Goal: Submit feedback/report problem

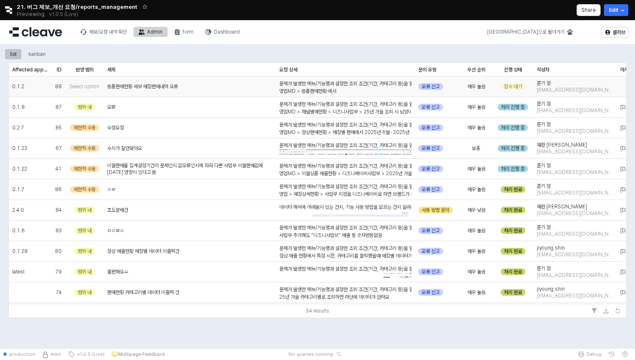
click at [146, 84] on span "용품판매현황 세부 매장판매내역 오류" at bounding box center [142, 86] width 71 height 7
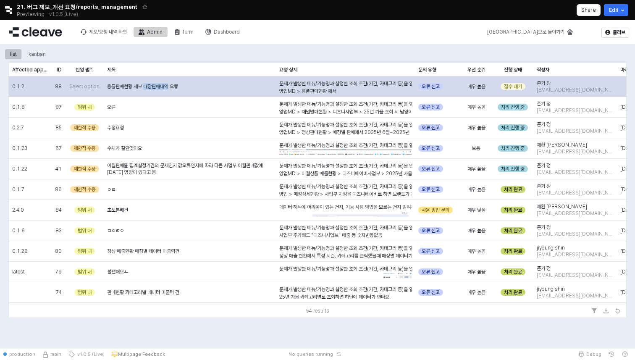
click at [147, 84] on span "용품판매현황 세부 매장판매내역 오류" at bounding box center [142, 86] width 71 height 7
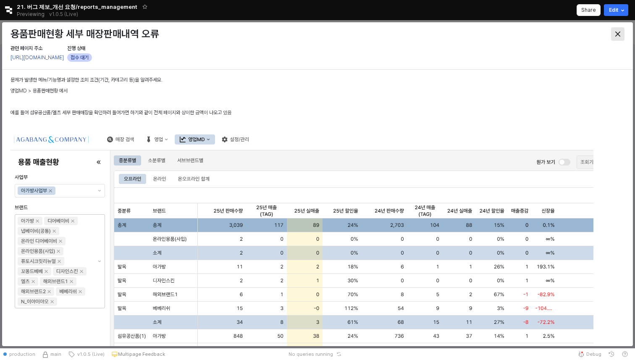
click at [614, 34] on div "Close" at bounding box center [617, 34] width 13 height 13
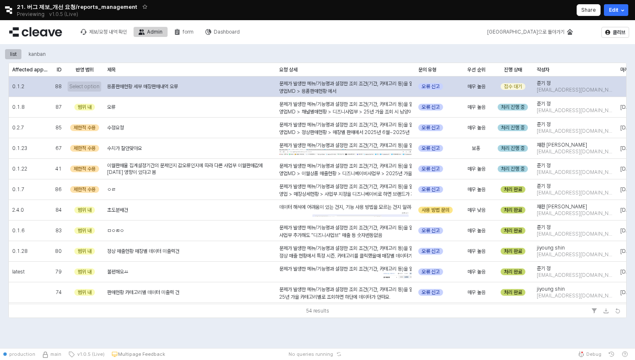
click at [81, 88] on span "Select option" at bounding box center [84, 86] width 30 height 7
click at [97, 86] on span "Select option" at bounding box center [84, 86] width 30 height 7
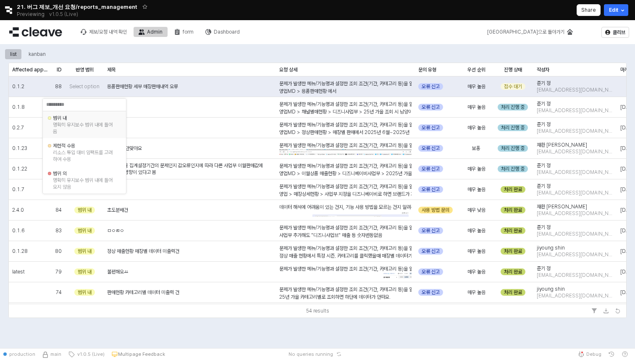
click at [78, 124] on div "명확히 유지보수 범위 내에 들어옴" at bounding box center [84, 127] width 63 height 13
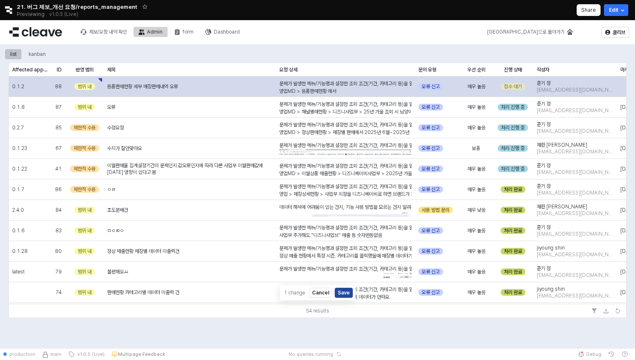
click at [516, 88] on div "접수 대기" at bounding box center [512, 86] width 25 height 7
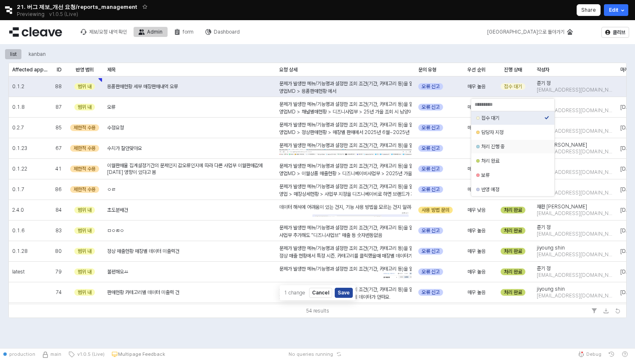
click at [501, 131] on div "담당자 지정" at bounding box center [512, 132] width 63 height 7
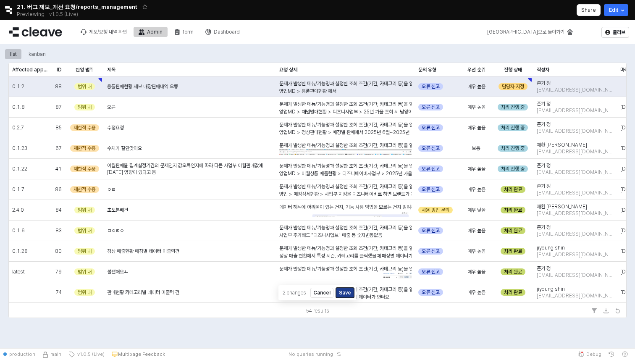
click at [346, 294] on button "Save" at bounding box center [345, 292] width 18 height 10
click at [349, 134] on div "문제가 발생한 메뉴/기능명과 설정한 조회 조건(기간, 카테고리 등)을 알려주세요. 영업MD > 정상판매현황 > 매장별 판매에서 2025년 6월…" at bounding box center [345, 128] width 139 height 21
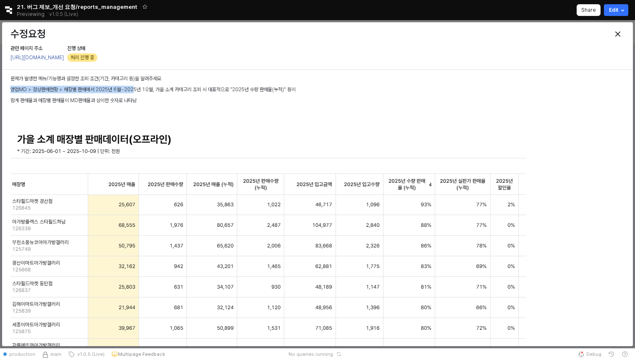
drag, startPoint x: 10, startPoint y: 89, endPoint x: 135, endPoint y: 89, distance: 125.5
click at [613, 32] on div "Close" at bounding box center [617, 34] width 13 height 13
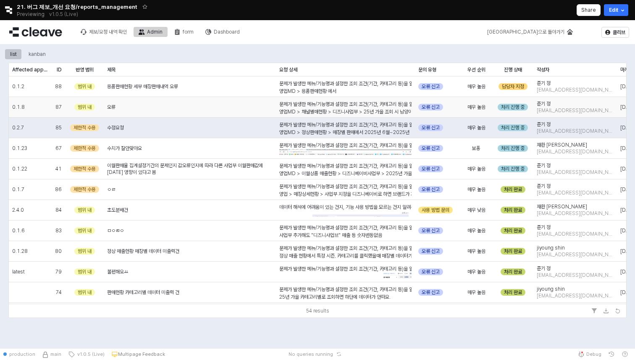
click at [259, 111] on div "오류" at bounding box center [190, 107] width 172 height 21
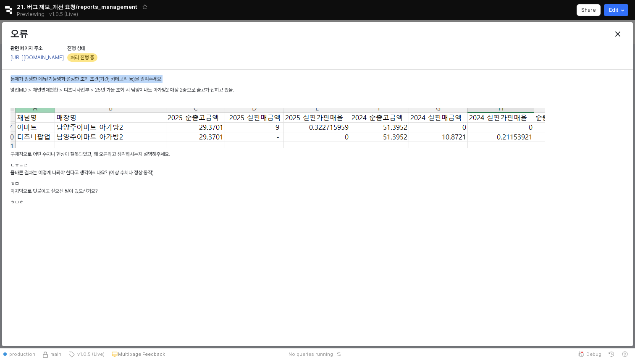
drag, startPoint x: 10, startPoint y: 78, endPoint x: 175, endPoint y: 77, distance: 165.4
click at [175, 77] on p "문제가 발생한 메뉴/기능명과 설정한 조회 조건(기간, 카테고리 등)을 알려주세요." at bounding box center [317, 79] width 614 height 8
click at [187, 96] on div "문제가 발생한 메뉴/기능명과 설정한 조회 조건(기간, 카테고리 등)을 알려주세요. 영업MD > 채널별매현황 > 디즈니사업부 > 25년 가을 조…" at bounding box center [317, 142] width 614 height 134
click at [617, 31] on div "Close" at bounding box center [617, 34] width 13 height 13
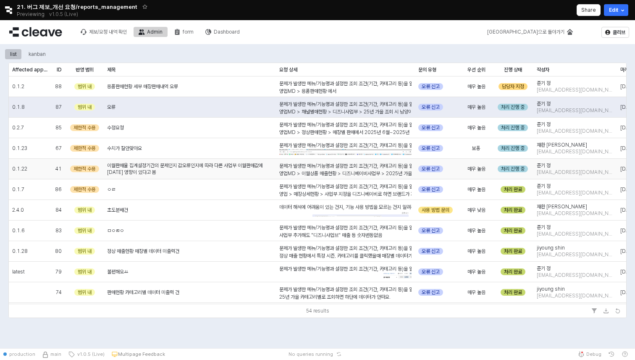
click at [251, 167] on span "이월판매율 집계설정기간의 문제인지 값오류인지에 따라 다른 사업부 이월판매값에 대한 영향이 있다고 봄" at bounding box center [189, 168] width 165 height 13
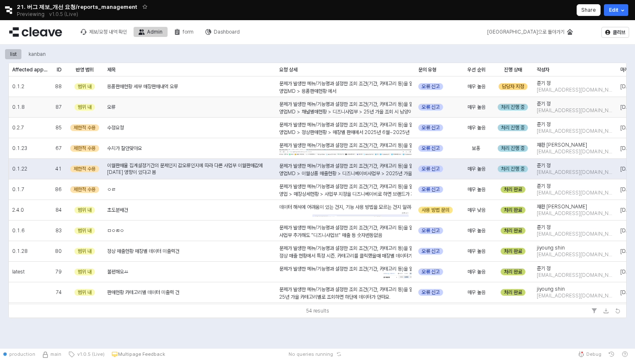
click at [178, 84] on span "용품판매현황 세부 매장판매내역 오류" at bounding box center [142, 86] width 71 height 7
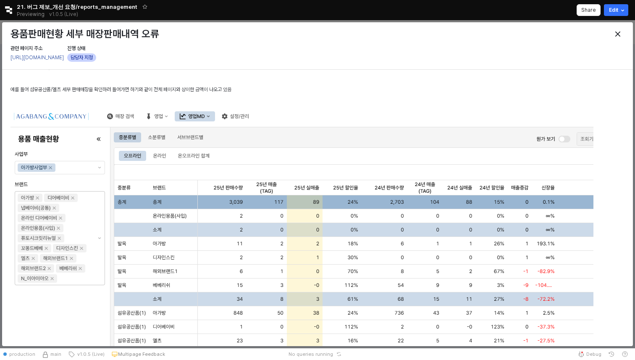
scroll to position [7, 0]
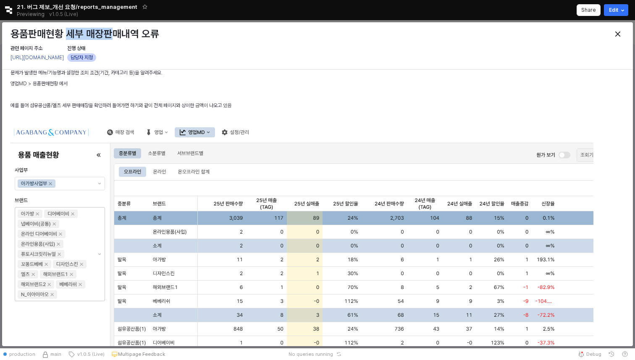
drag, startPoint x: 68, startPoint y: 33, endPoint x: 115, endPoint y: 34, distance: 47.0
click at [115, 34] on h3 "용품판매현황 세부 매장판매내역 오류" at bounding box center [239, 34] width 459 height 12
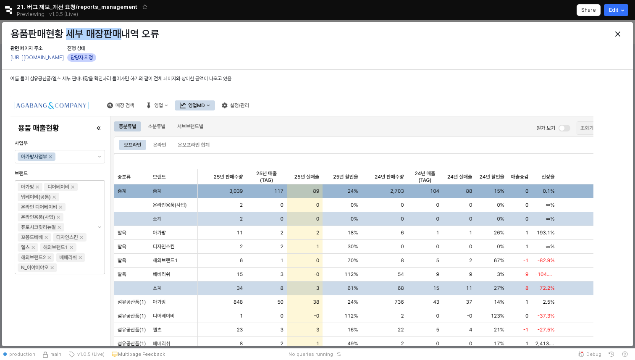
scroll to position [35, 0]
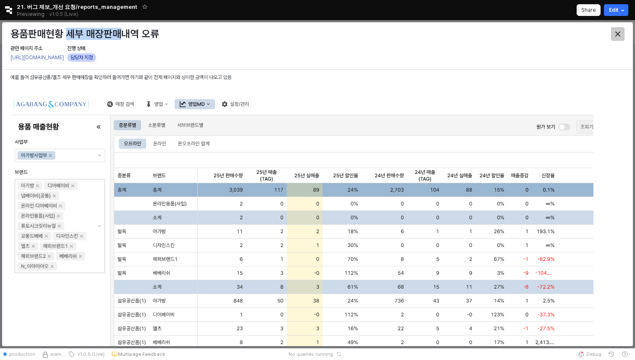
click at [616, 34] on icon "Close" at bounding box center [617, 33] width 5 height 5
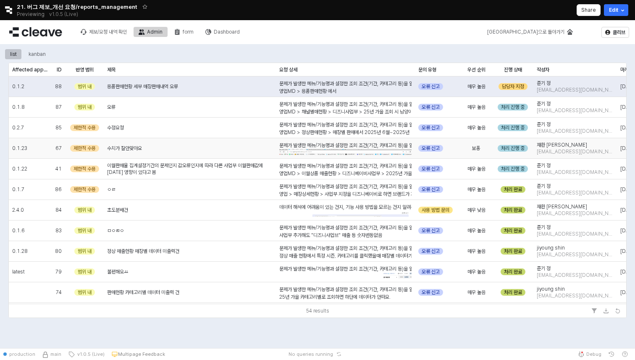
click at [212, 147] on div "수치가 잘안맞아요" at bounding box center [190, 148] width 172 height 21
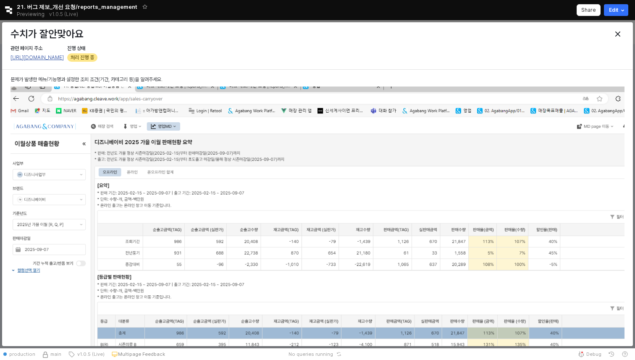
click at [64, 58] on link "https://agabang.cleave.work/app/sales-carryover" at bounding box center [36, 58] width 53 height 6
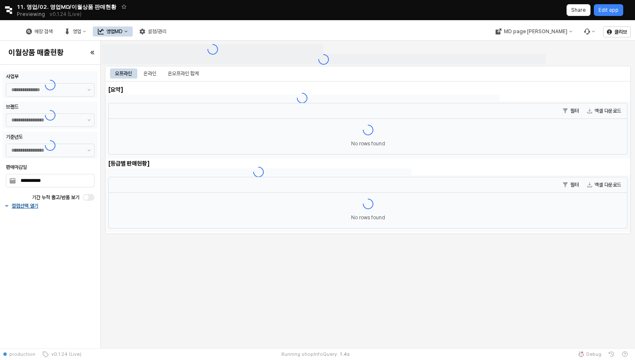
type input "******"
type input "***"
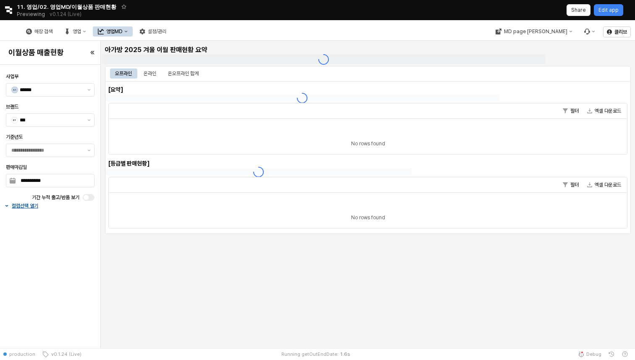
type input "**********"
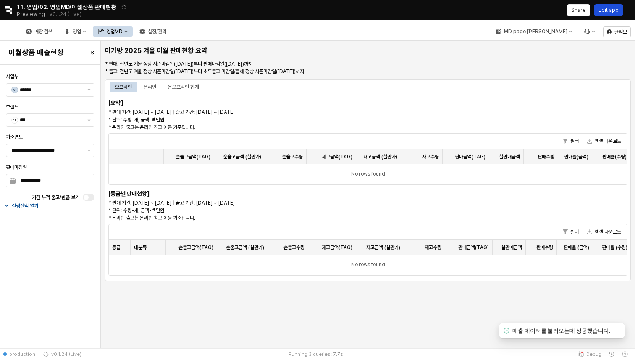
click at [610, 10] on p "Edit app" at bounding box center [608, 10] width 20 height 7
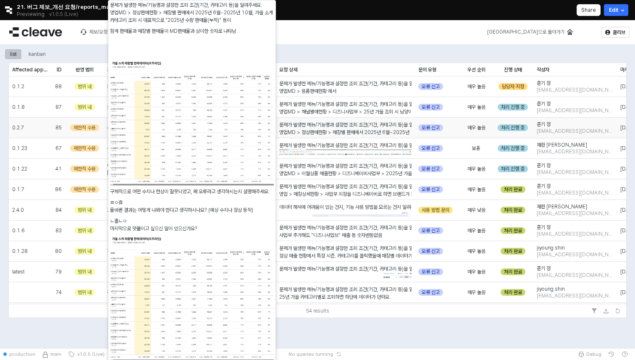
click at [333, 132] on span "영업MD > 정상판매현황 > 매장별 판매에서 2025년 6월~2025년 10월, 가을 소계 카테고리 조회 시 대표적으로 "2025년 수량 판매…" at bounding box center [421, 132] width 285 height 6
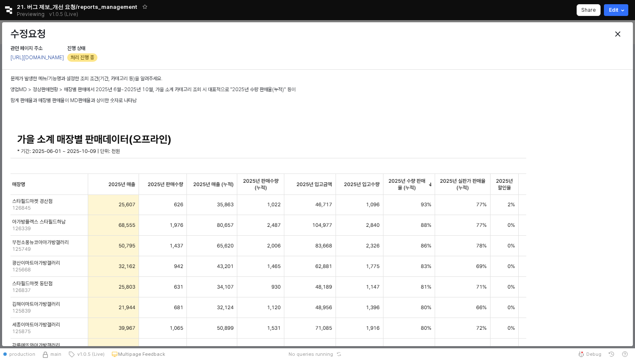
click at [64, 60] on span "https://agabang.cleave.work/app/sales-sales-by-new" at bounding box center [36, 57] width 53 height 8
click at [64, 52] on div "https://agabang.cleave.work/app/sales-sales-by-new" at bounding box center [36, 57] width 53 height 10
click at [64, 62] on div "https://agabang.cleave.work/app/sales-sales-by-new" at bounding box center [36, 57] width 53 height 10
click at [64, 56] on link "https://agabang.cleave.work/app/sales-sales-by-new" at bounding box center [36, 58] width 53 height 6
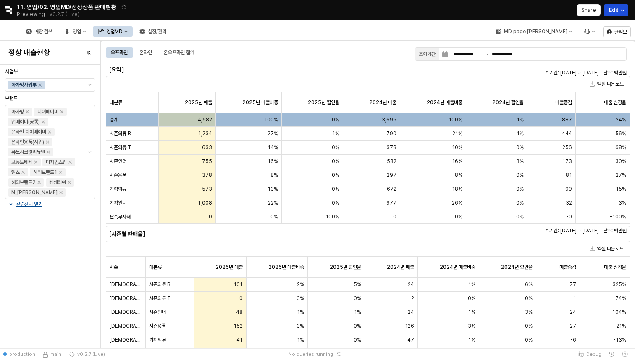
click at [619, 11] on icon "Retool Header" at bounding box center [622, 10] width 8 height 8
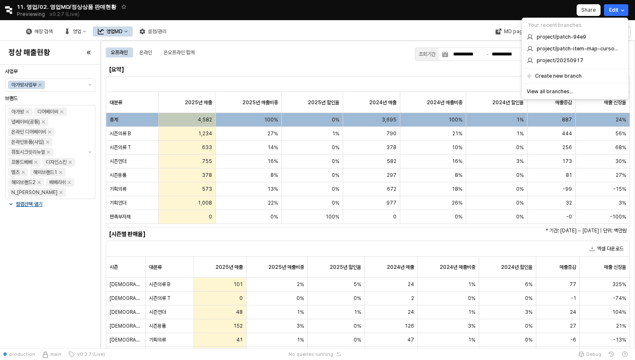
click at [358, 29] on div "매장 검색 영업 영업MD 설정/관리" at bounding box center [255, 32] width 504 height 18
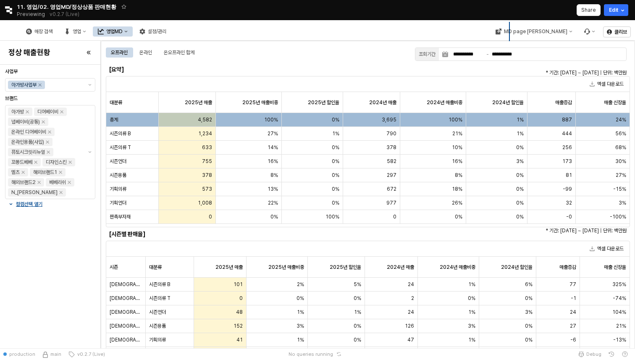
click at [6, 11] on icon "Retool logo" at bounding box center [9, 10] width 8 height 8
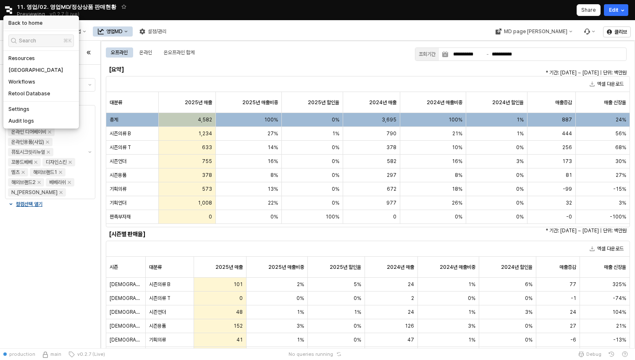
click at [16, 24] on h5 "Back to home" at bounding box center [25, 23] width 34 height 7
